Goal: Communication & Community: Participate in discussion

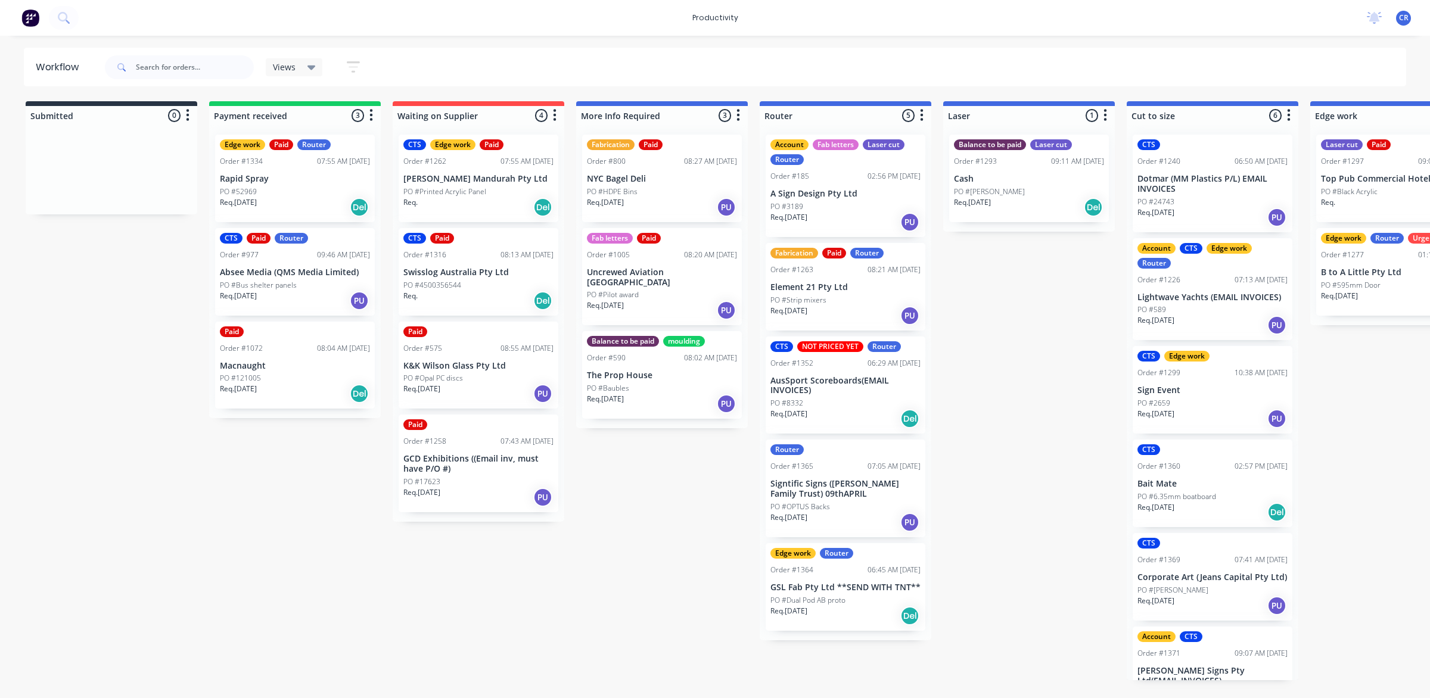
scroll to position [0, 935]
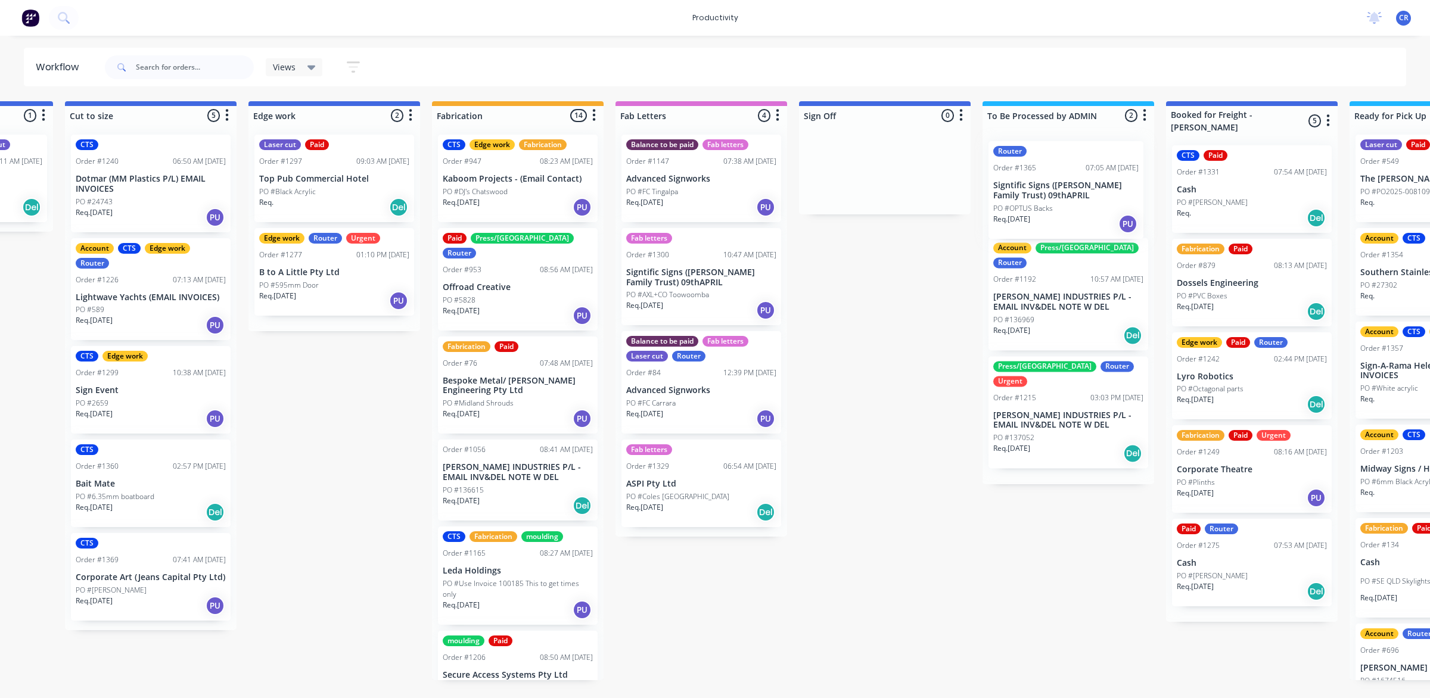
scroll to position [0, 1069]
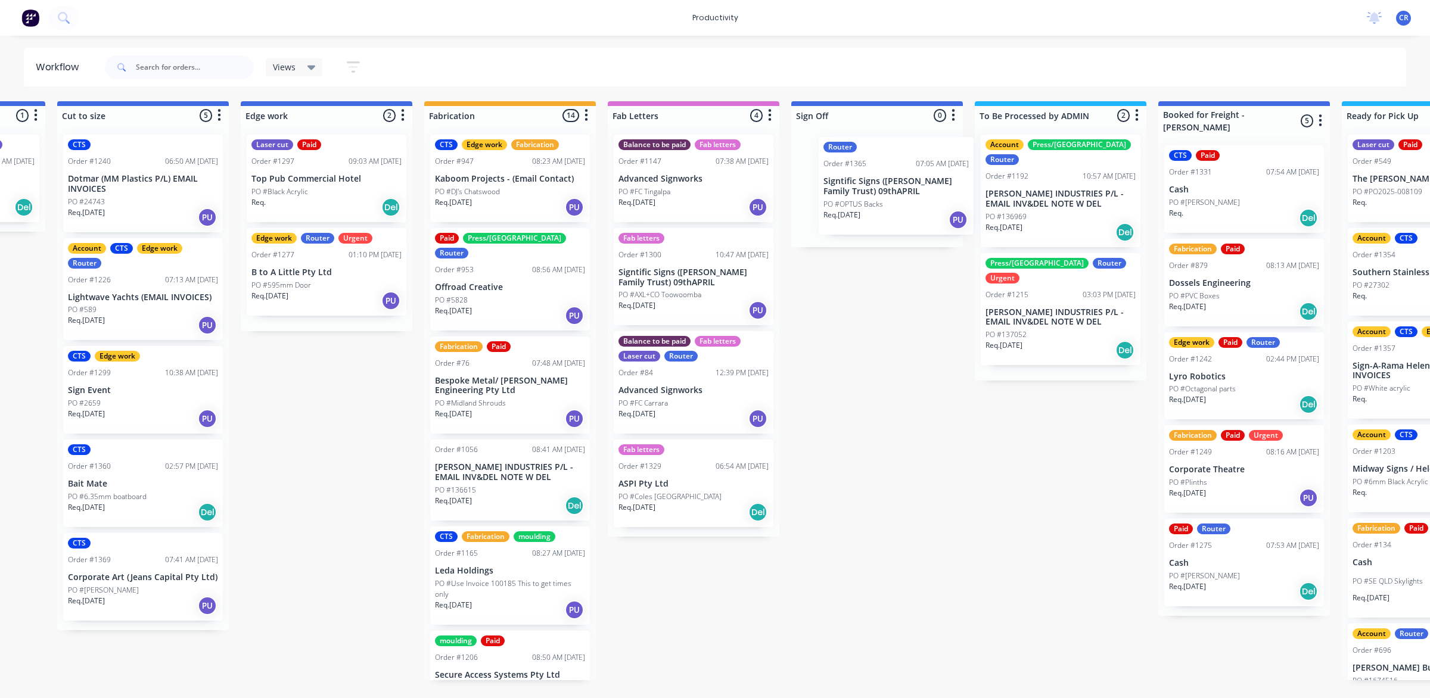
drag, startPoint x: 840, startPoint y: 555, endPoint x: 903, endPoint y: 203, distance: 357.6
click at [903, 203] on div "Submitted 0 Sort By Created date Required date Order number Customer name Most …" at bounding box center [347, 390] width 2850 height 579
click at [903, 203] on div at bounding box center [877, 186] width 172 height 122
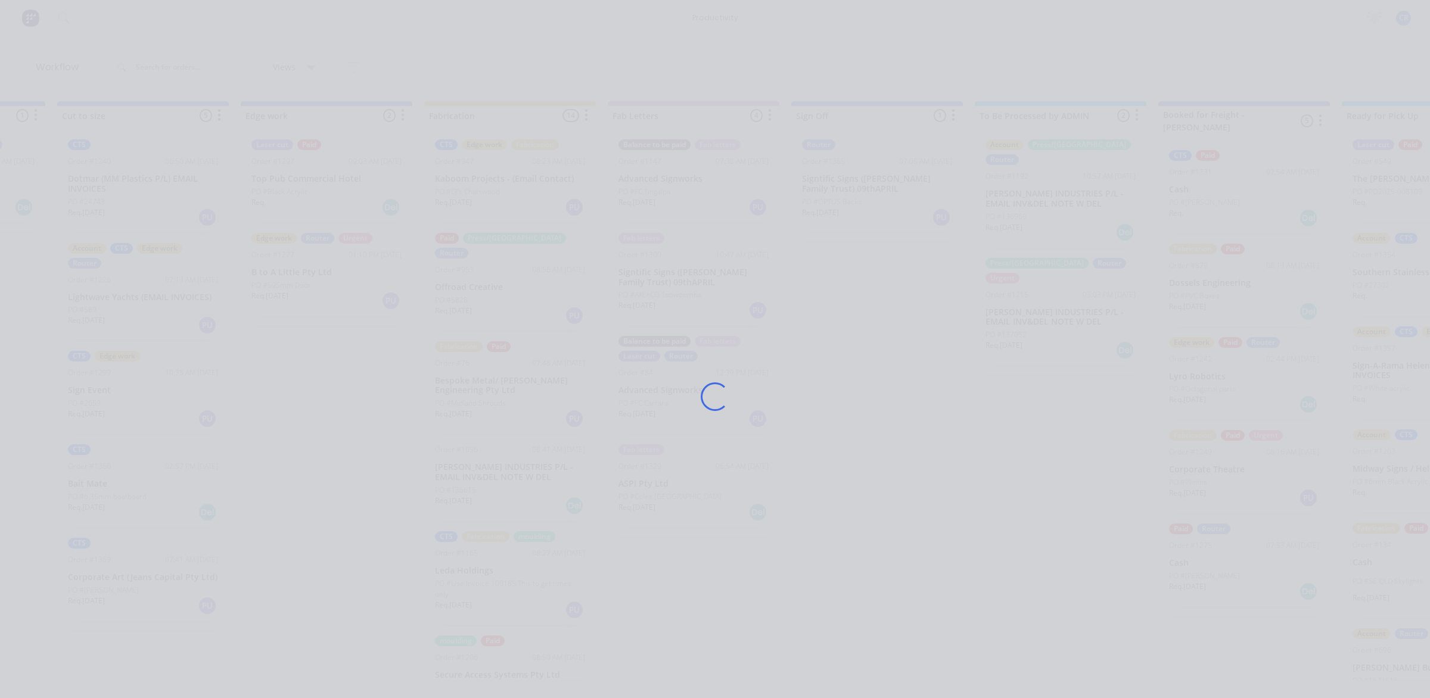
scroll to position [42, 0]
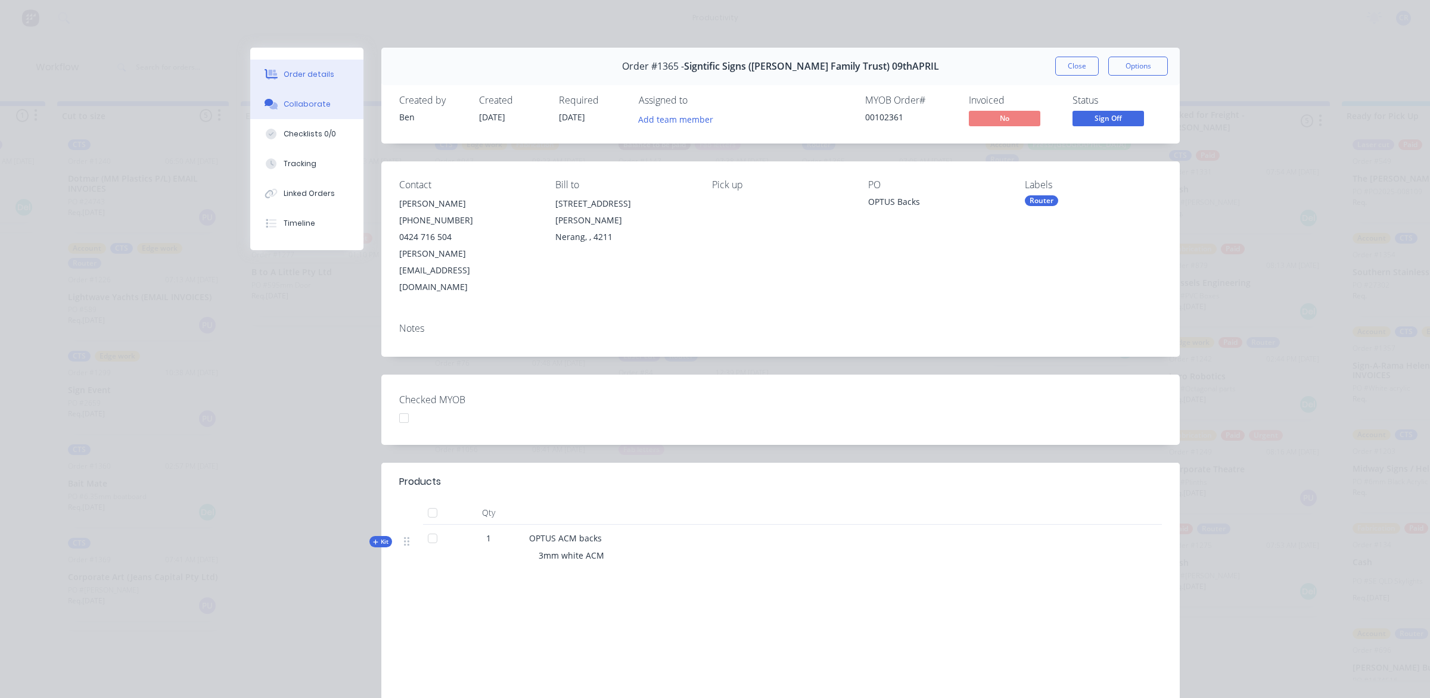
click at [328, 107] on button "Collaborate" at bounding box center [306, 104] width 113 height 30
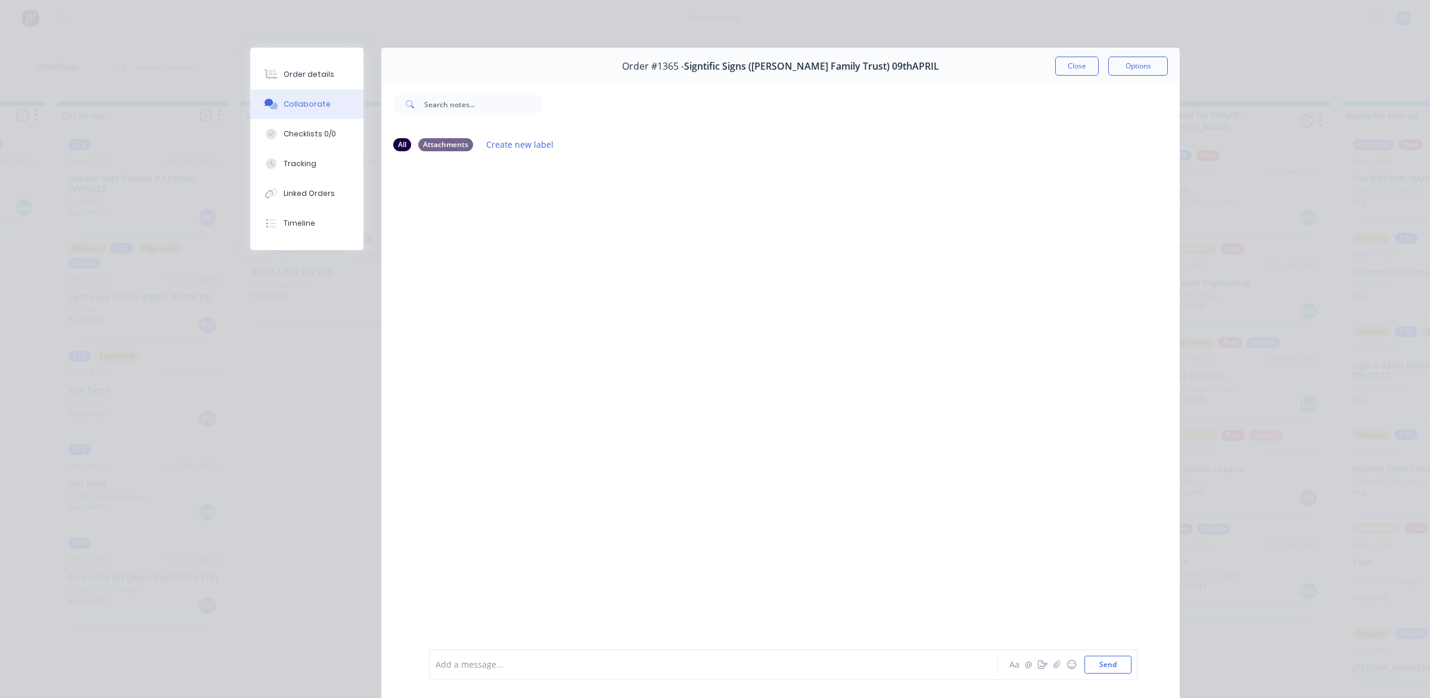
click at [496, 662] on div at bounding box center [696, 665] width 521 height 13
click at [1105, 659] on button "Send" at bounding box center [1107, 665] width 47 height 18
click at [1078, 66] on button "Close" at bounding box center [1076, 66] width 43 height 19
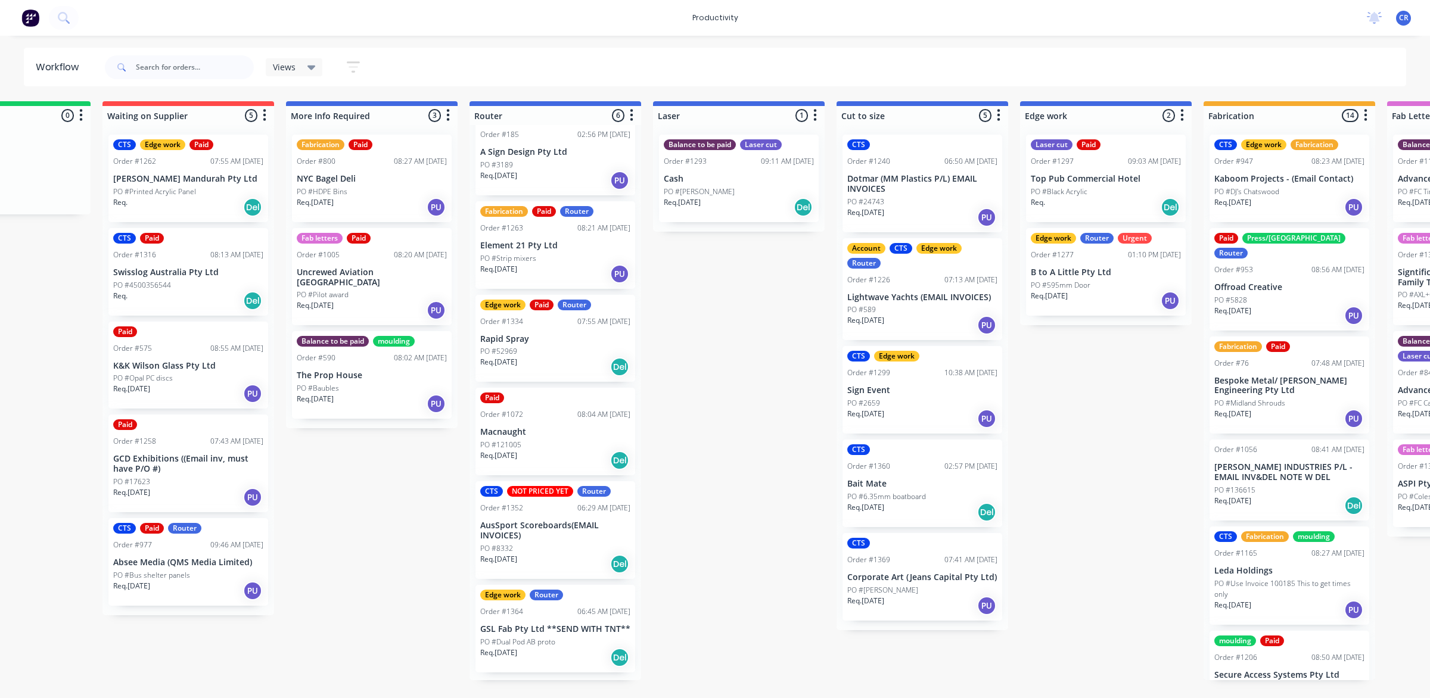
scroll to position [0, 176]
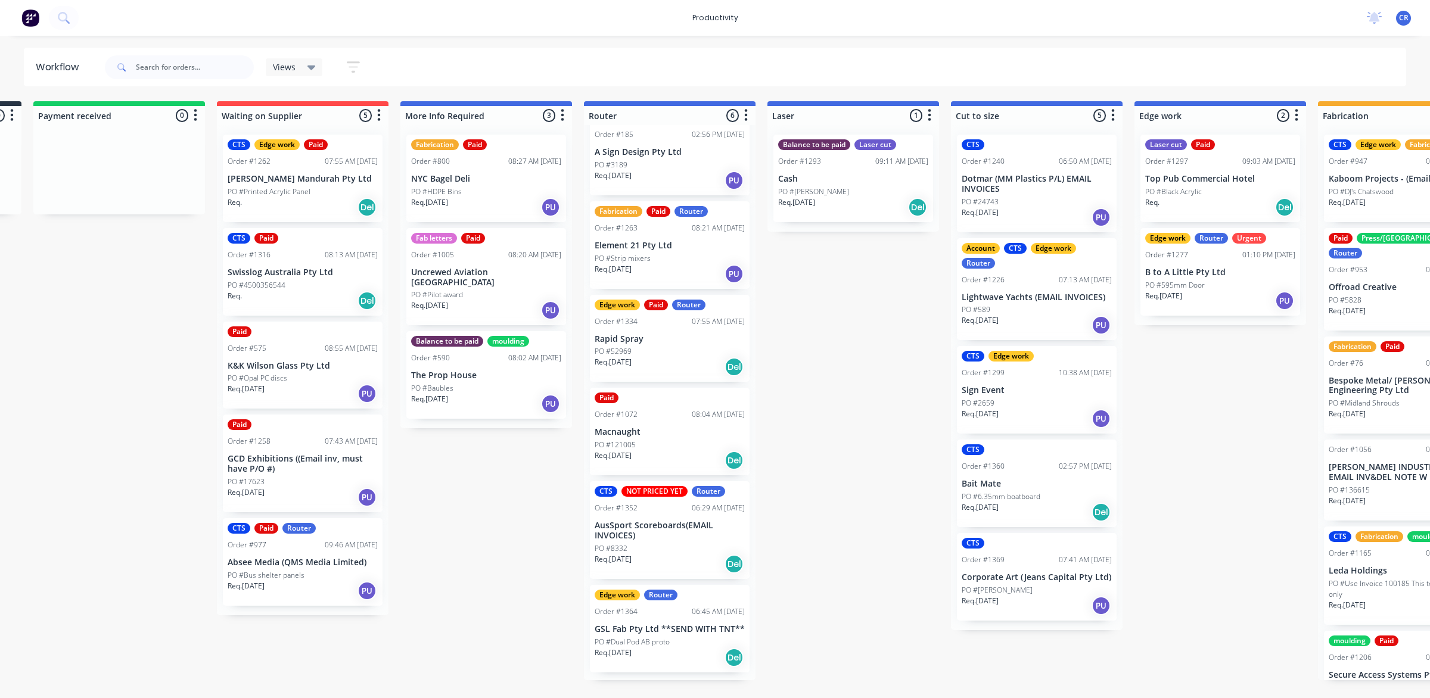
click at [829, 397] on div "Submitted 0 Sort By Created date Required date Order number Customer name Most …" at bounding box center [1240, 390] width 2850 height 579
click at [650, 645] on p "PO #Dual Pod AB proto" at bounding box center [631, 642] width 75 height 11
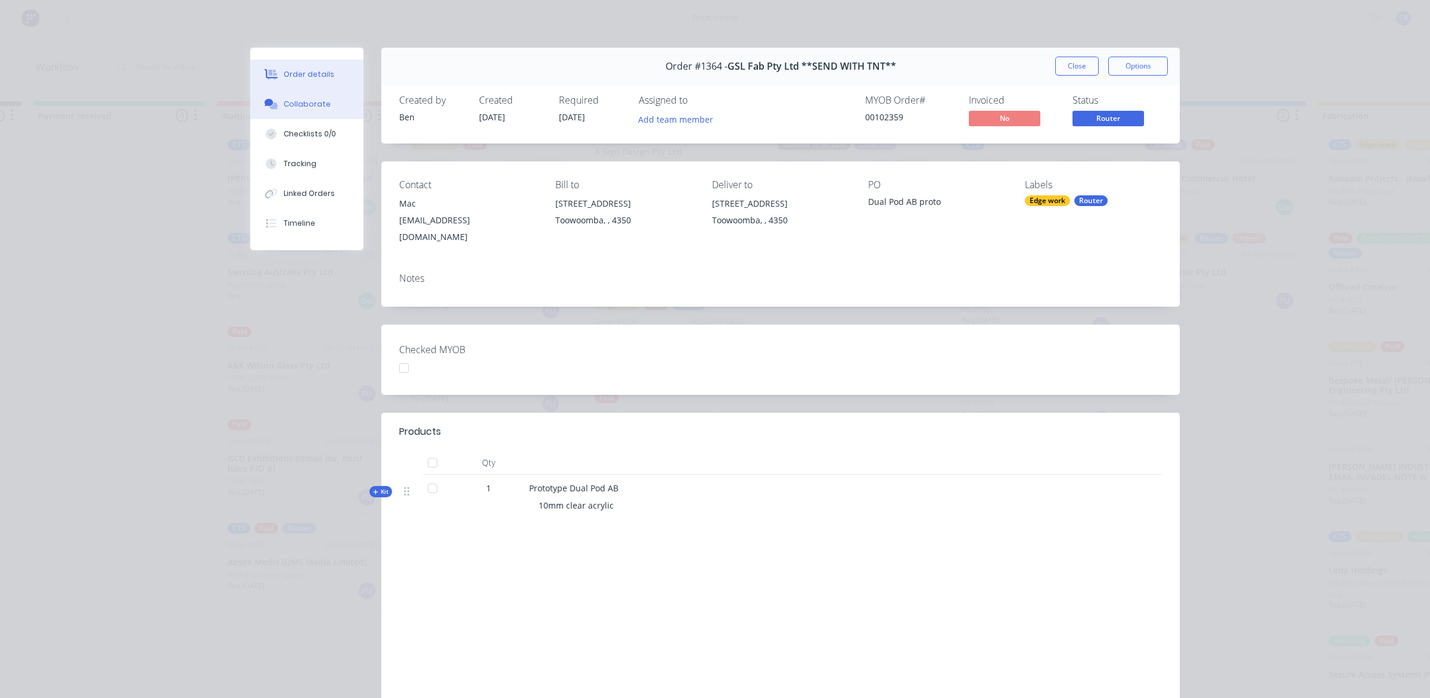
click at [326, 116] on button "Collaborate" at bounding box center [306, 104] width 113 height 30
